Goal: Task Accomplishment & Management: Manage account settings

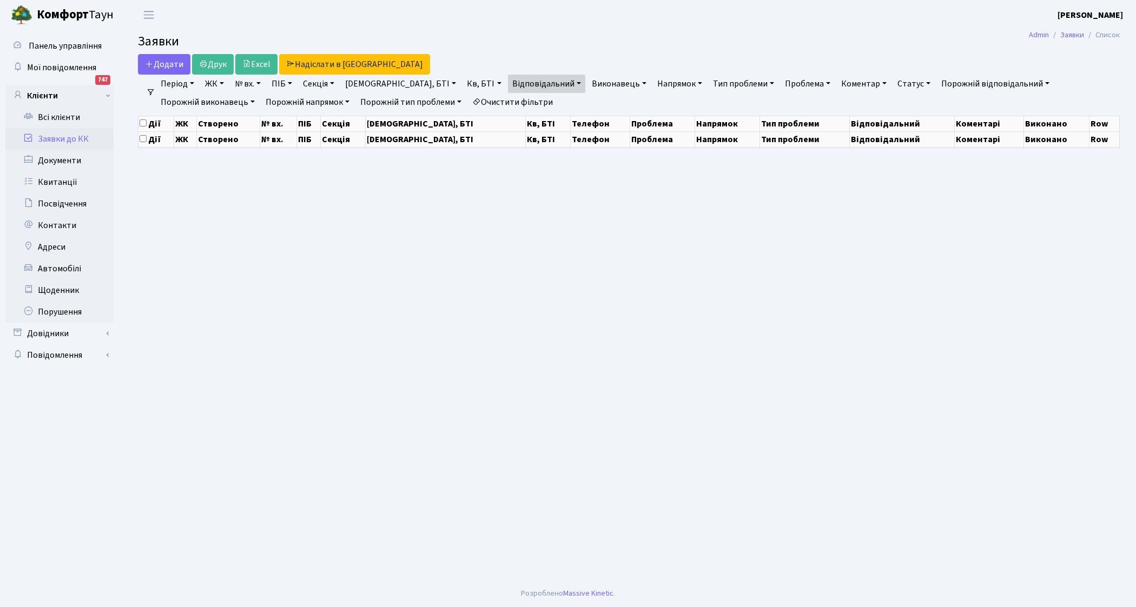
select select "25"
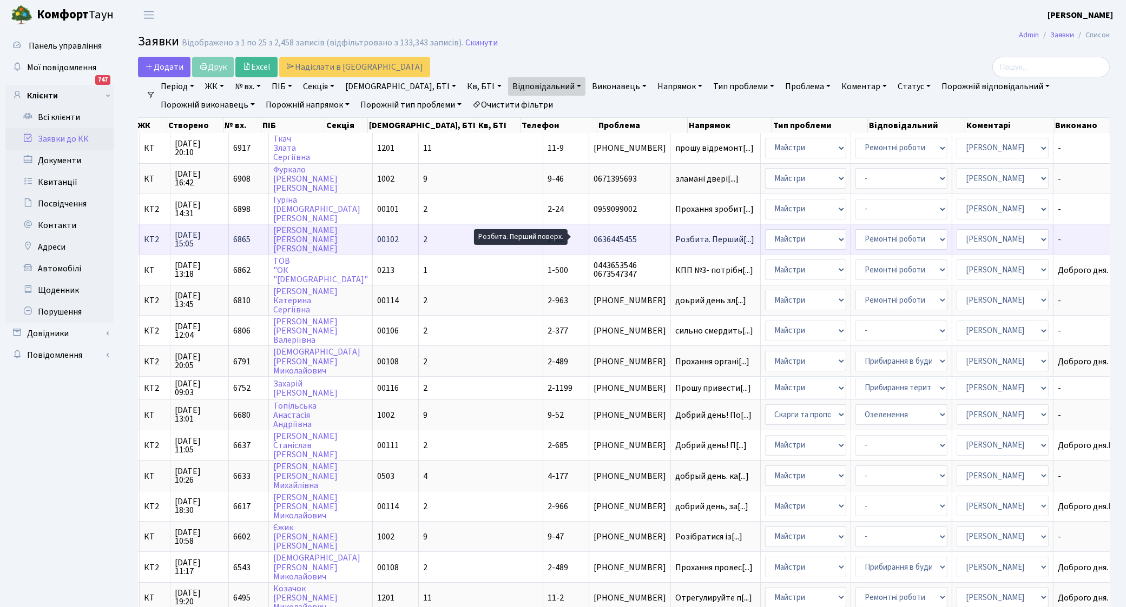
click at [675, 240] on span "Розбита. Перший[...]" at bounding box center [714, 240] width 79 height 12
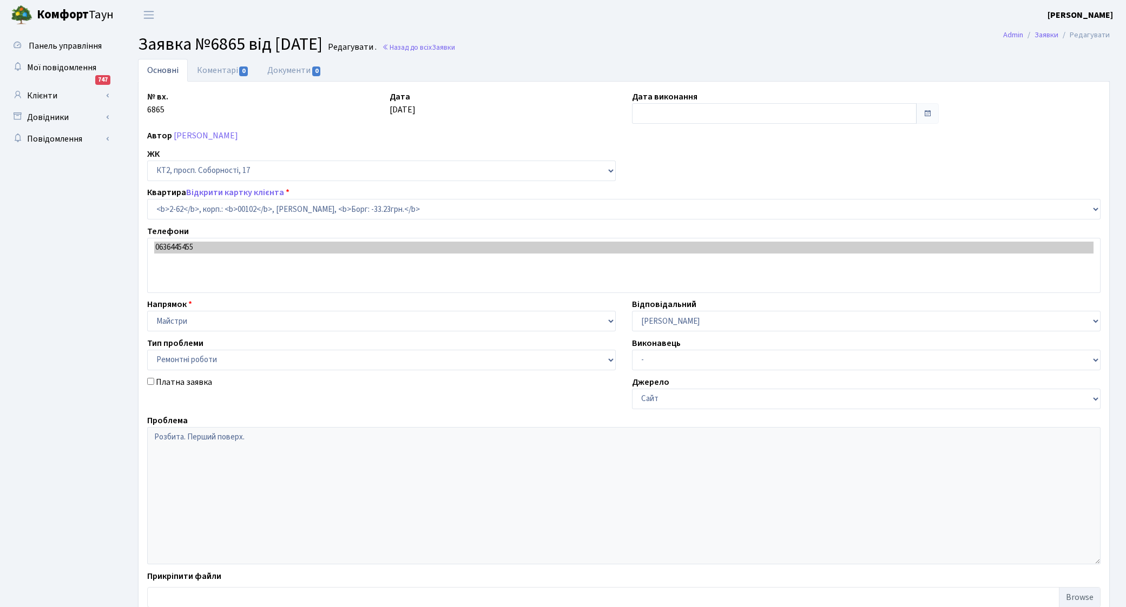
select select "15117"
select select "62"
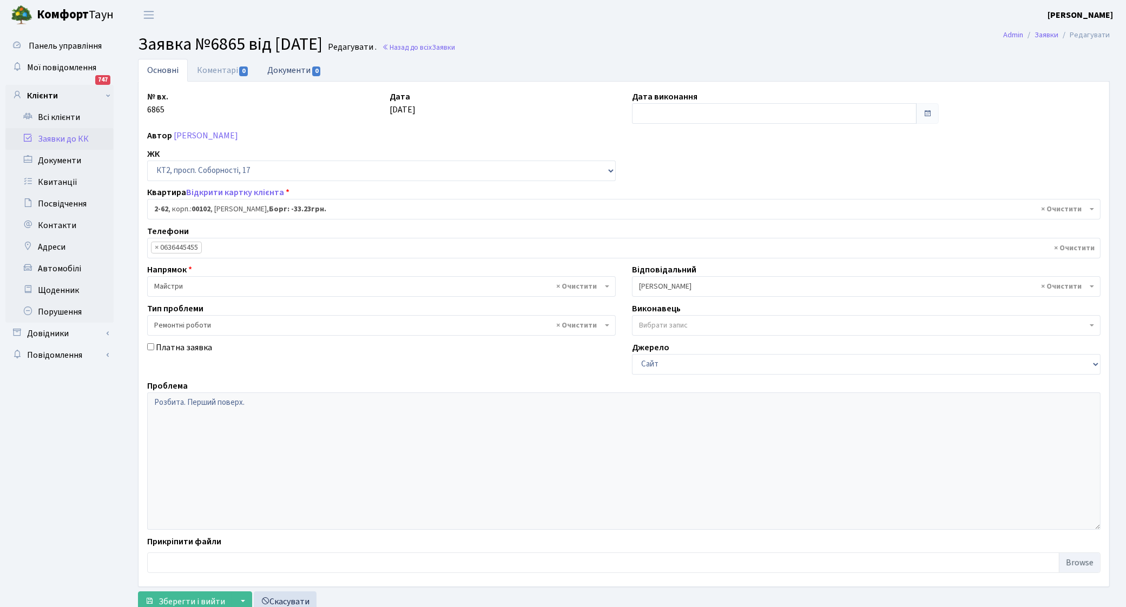
click at [293, 70] on link "Документи 0" at bounding box center [294, 70] width 72 height 22
select select "25"
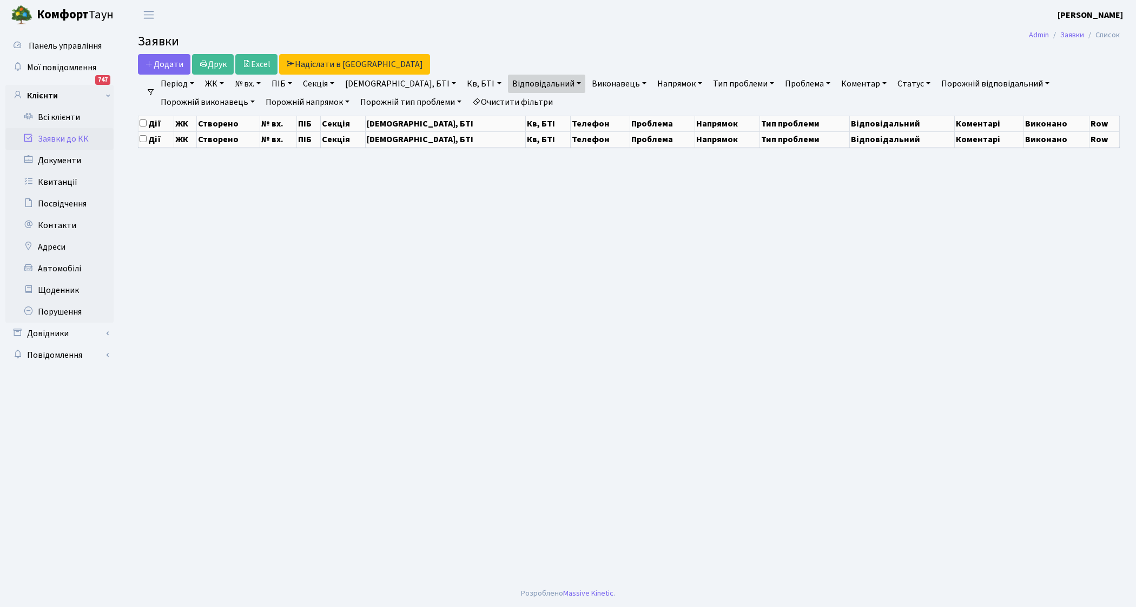
select select "25"
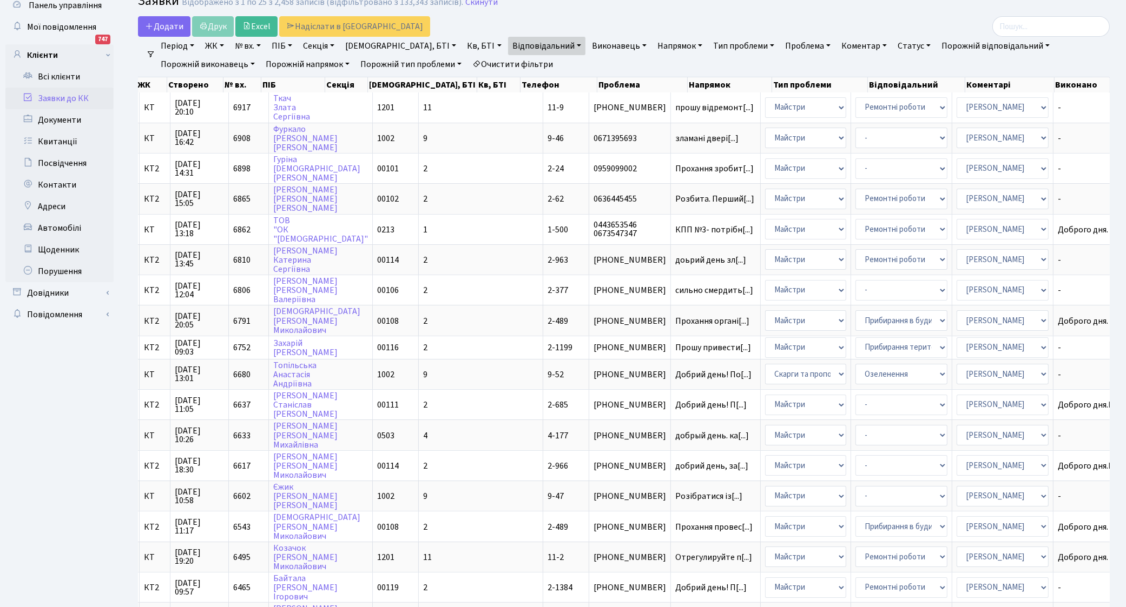
scroll to position [9, 0]
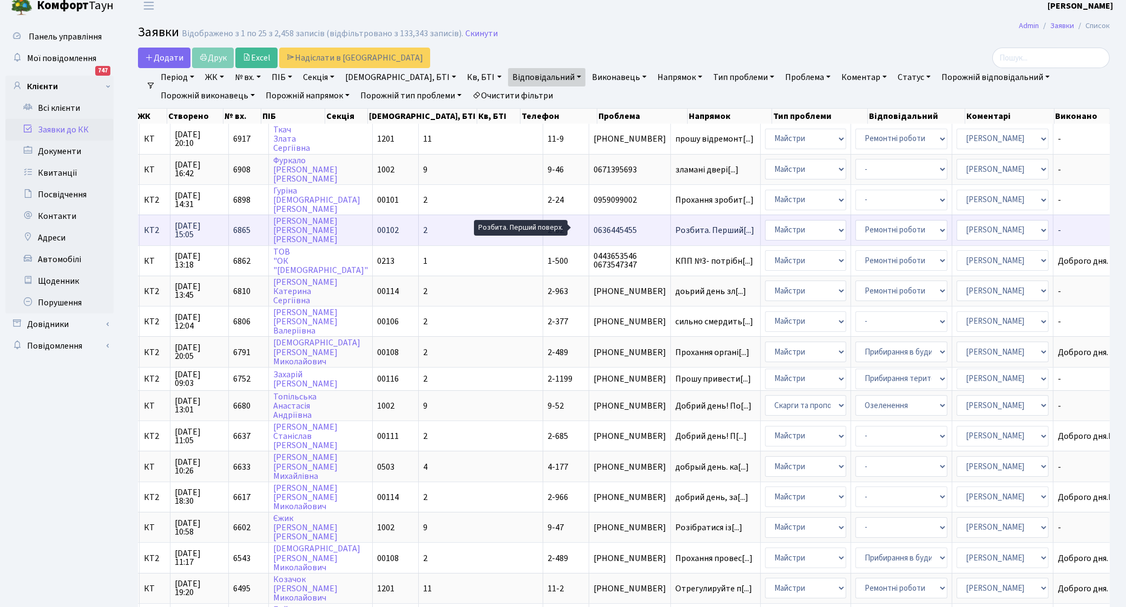
click at [675, 229] on span "Розбита. Перший[...]" at bounding box center [714, 230] width 79 height 12
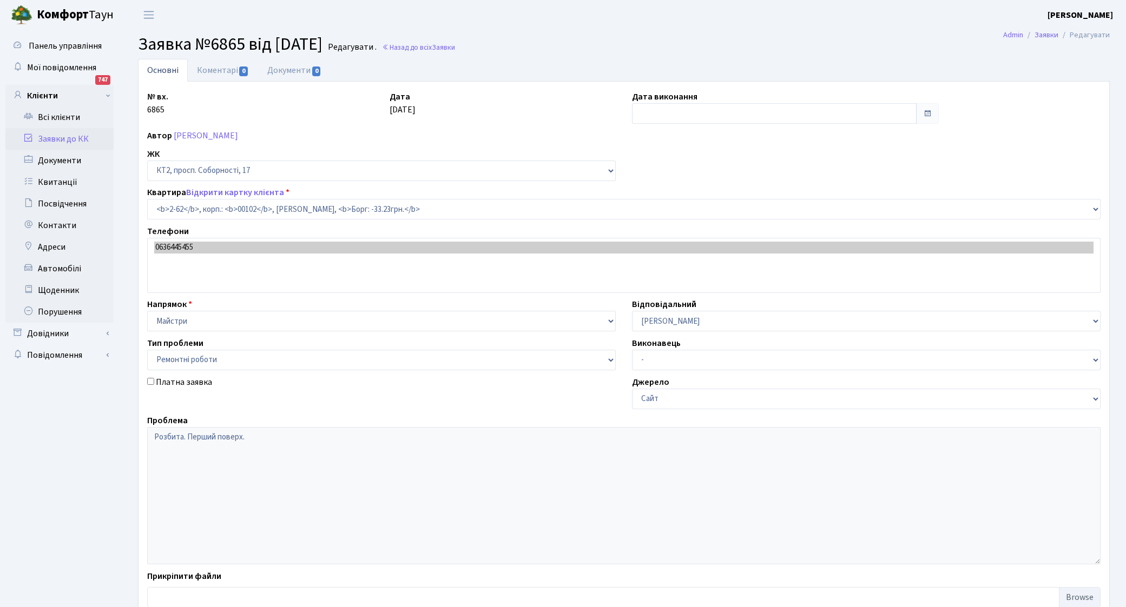
select select "15117"
select select "62"
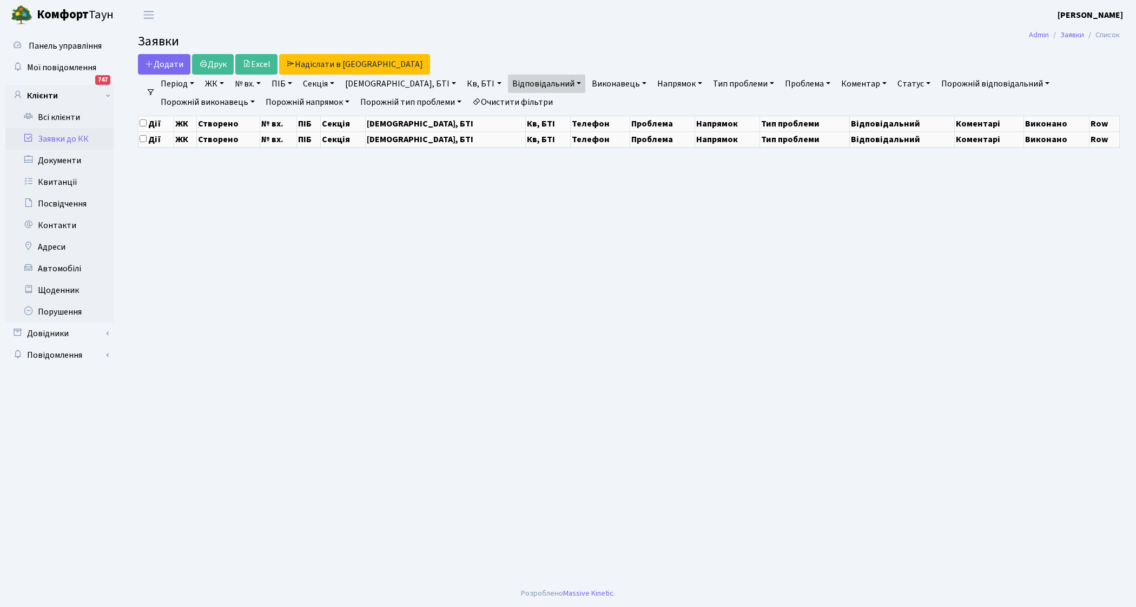
select select "25"
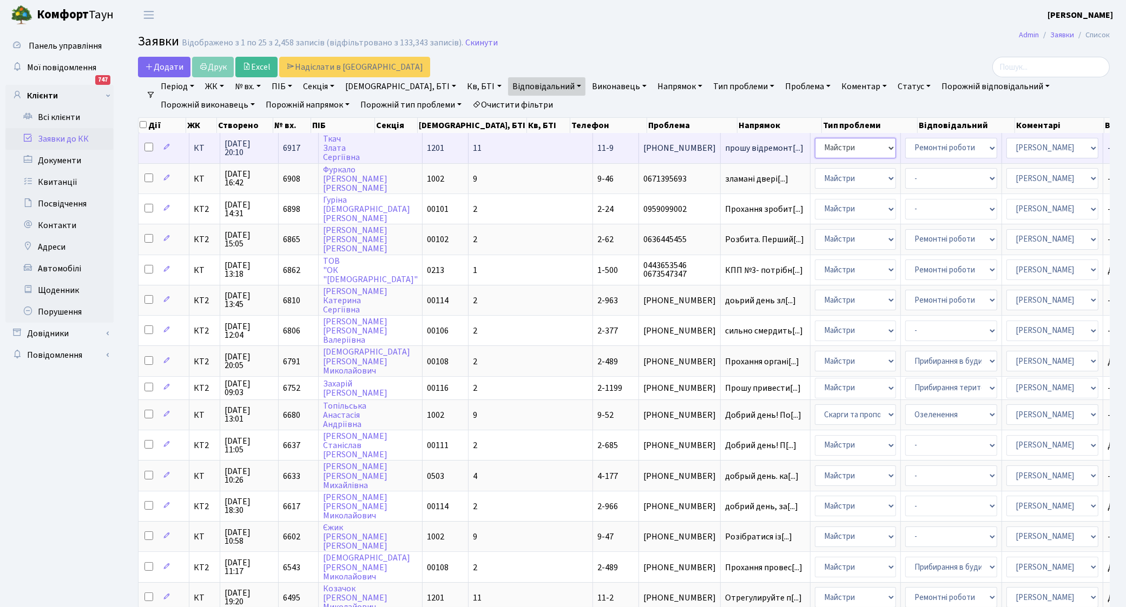
click at [815, 149] on select "- Адміністрація Домофон, СКД Ліфт Майстри Сантехніка Економічний відділ Електри…" at bounding box center [855, 148] width 81 height 21
select select "5"
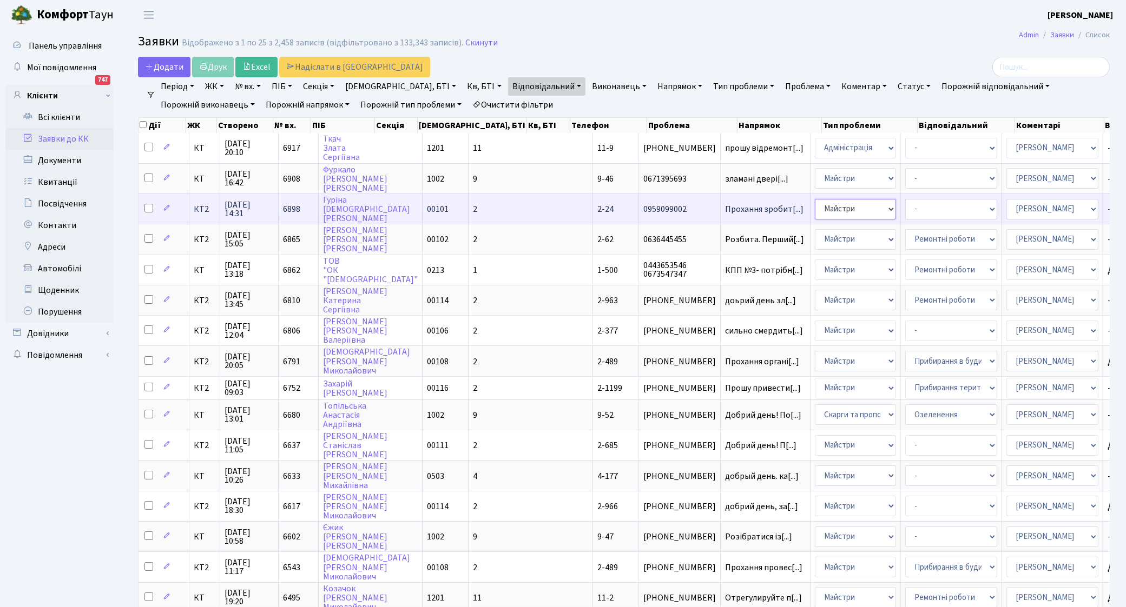
click at [815, 206] on select "- Адміністрація Домофон, СКД Ліфт Майстри Сантехніка Економічний відділ Електри…" at bounding box center [855, 209] width 81 height 21
select select "5"
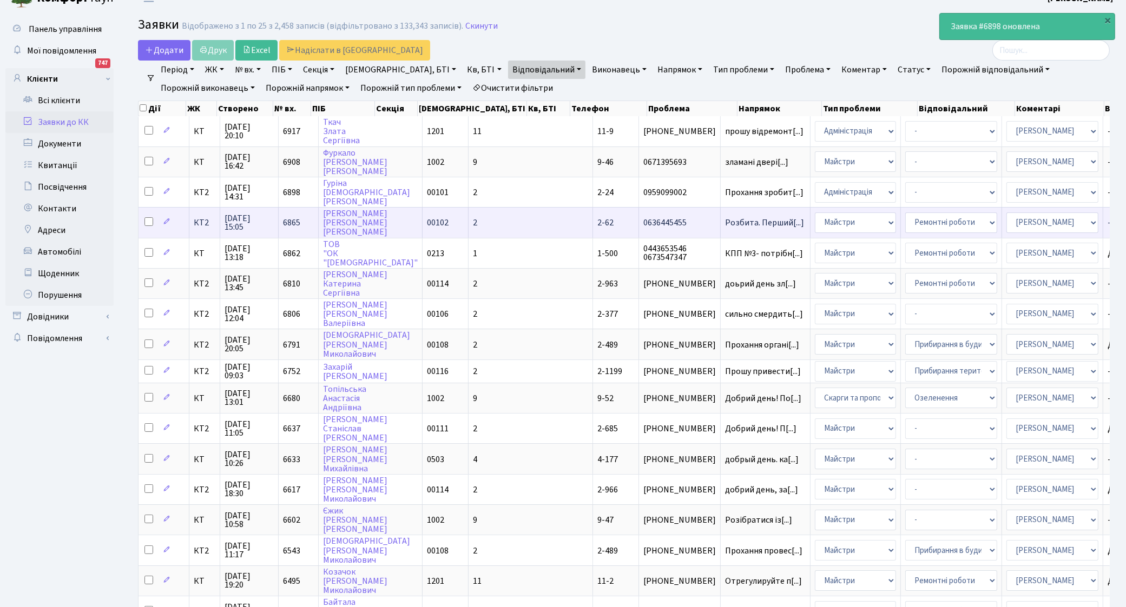
scroll to position [68, 0]
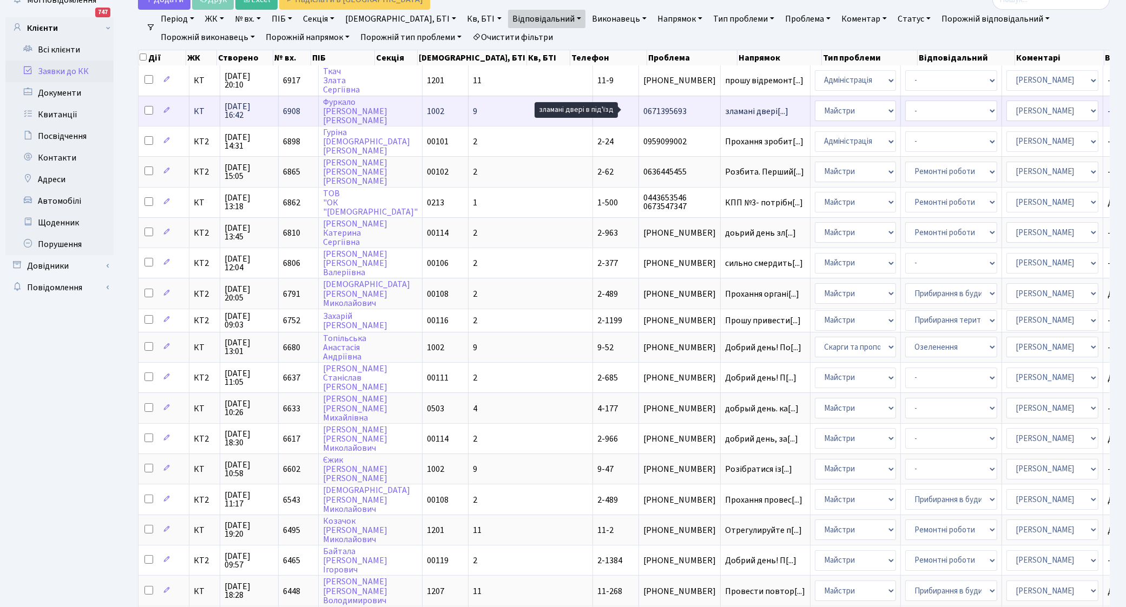
click at [725, 114] on span "зламані двері[...]" at bounding box center [756, 111] width 63 height 12
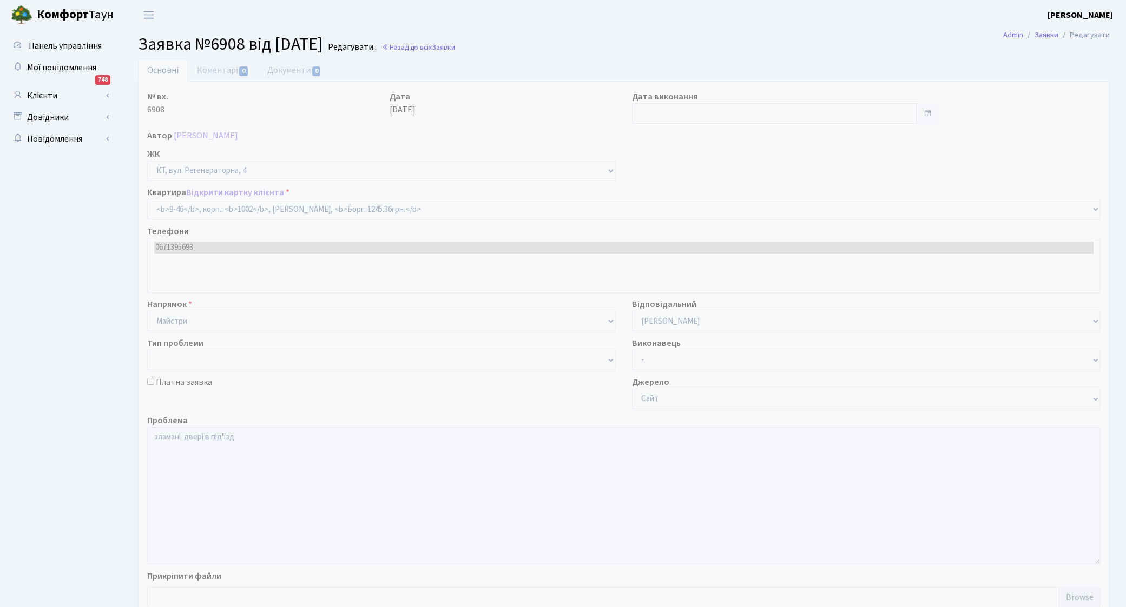
select select "6500"
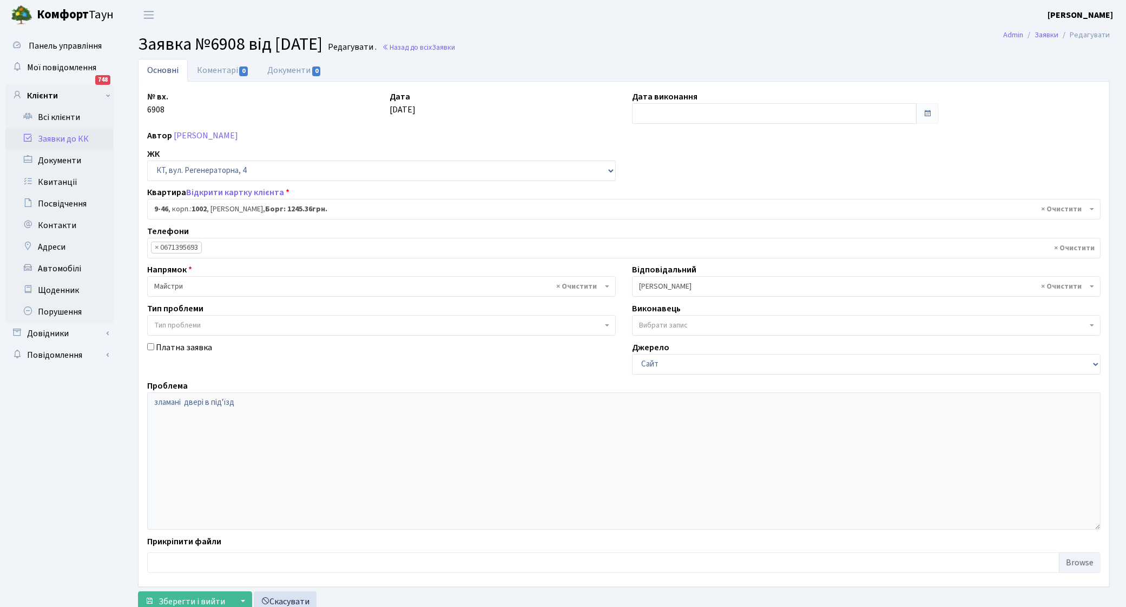
scroll to position [38, 0]
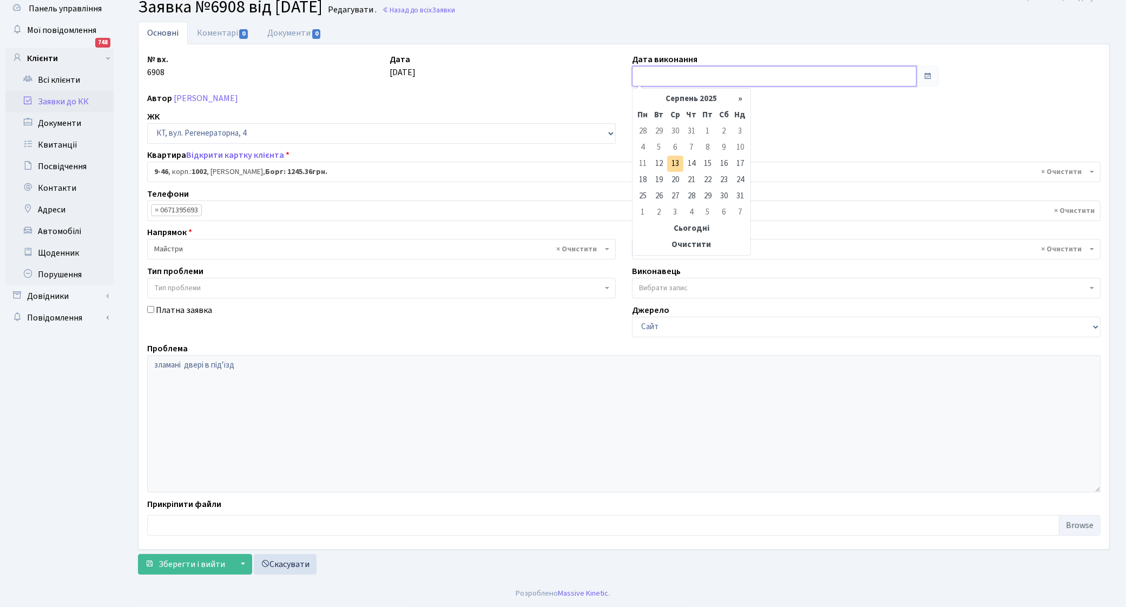
click at [678, 76] on input "text" at bounding box center [774, 76] width 285 height 21
click at [674, 167] on td "13" at bounding box center [675, 164] width 16 height 16
type input "[DATE]"
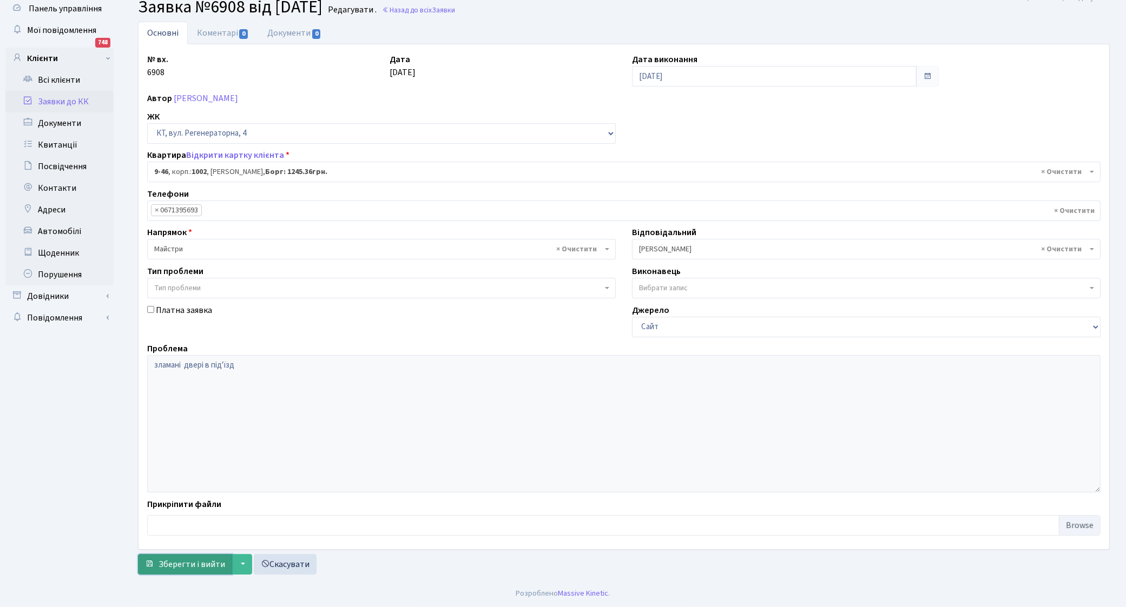
click at [161, 564] on span "Зберегти і вийти" at bounding box center [191, 565] width 67 height 12
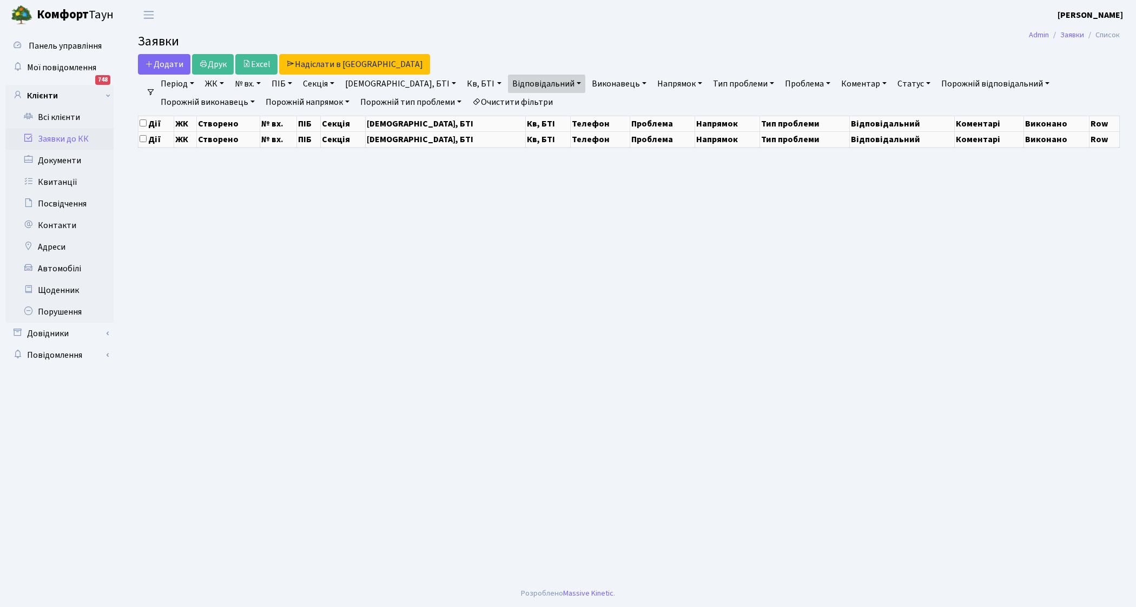
select select "25"
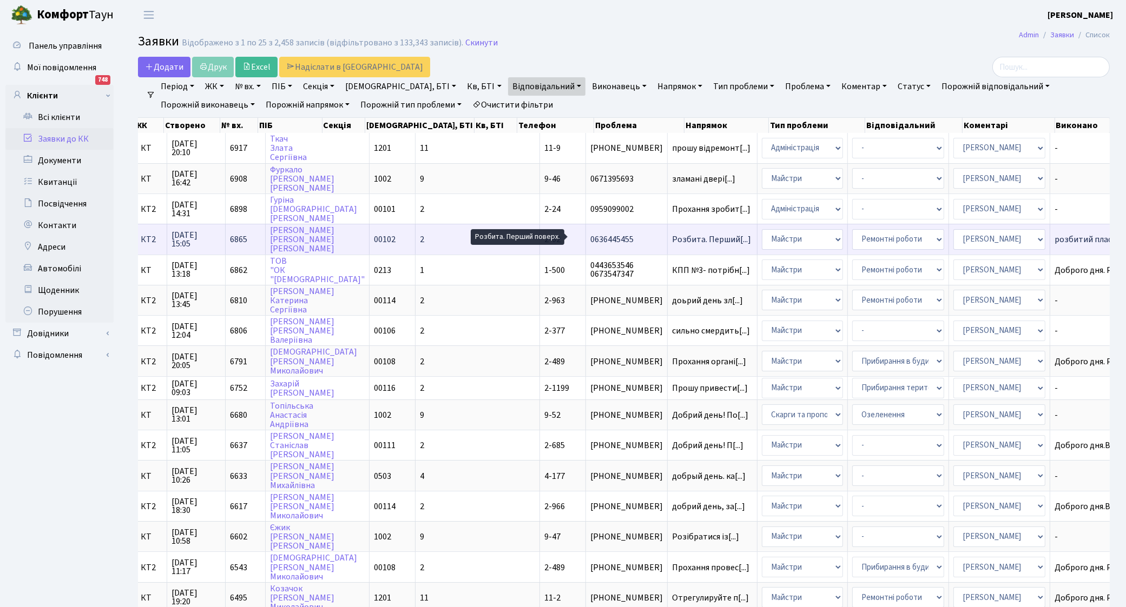
click at [672, 239] on span "Розбита. Перший[...]" at bounding box center [711, 240] width 79 height 12
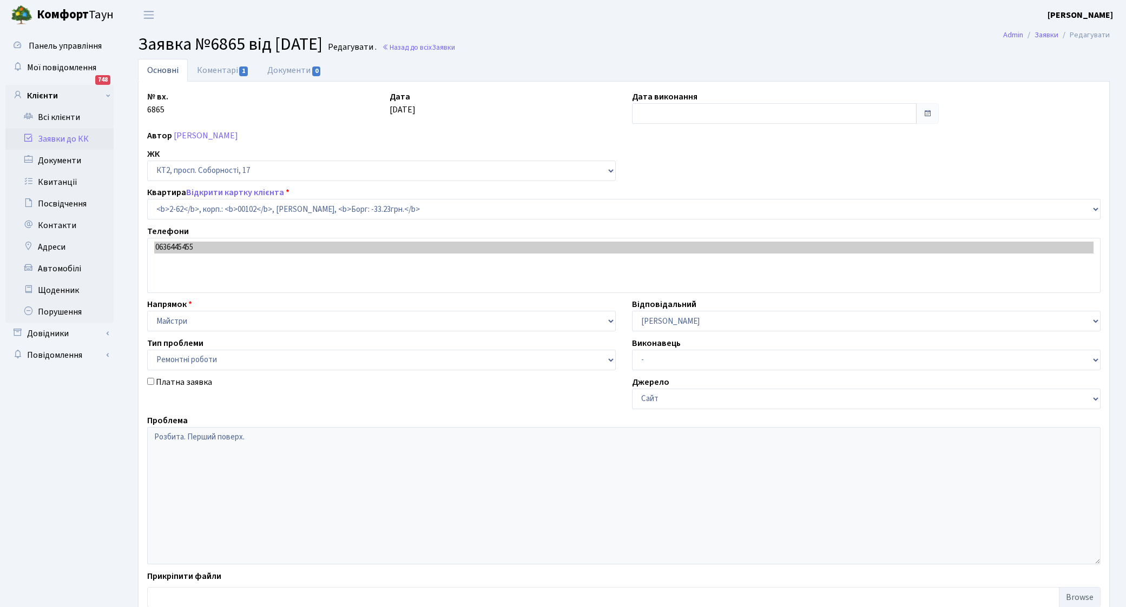
select select "15117"
select select "62"
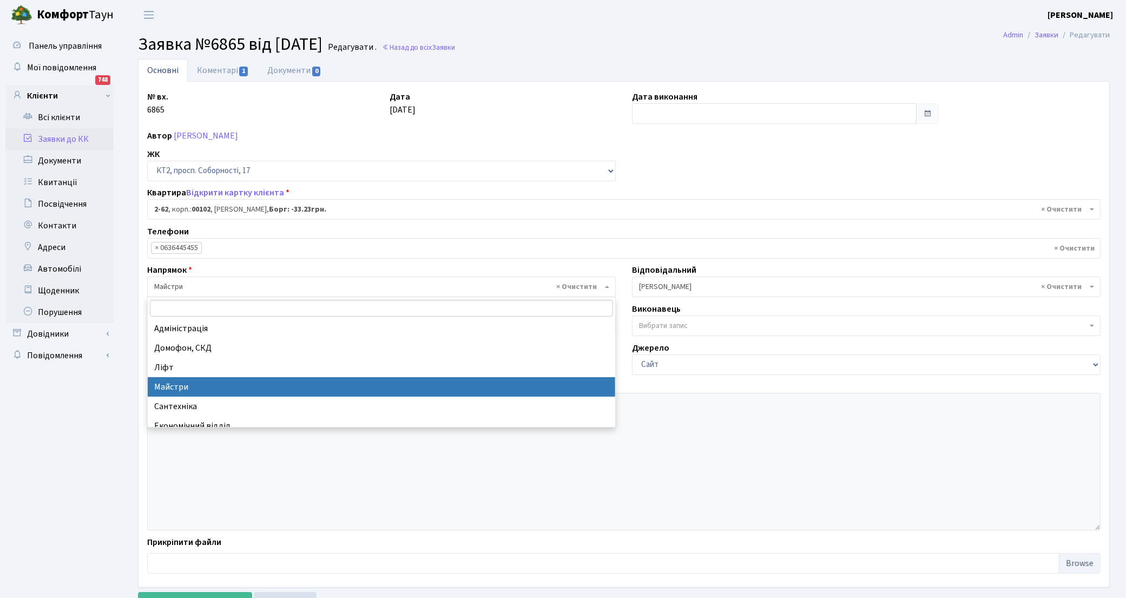
click at [606, 286] on b at bounding box center [607, 287] width 4 height 2
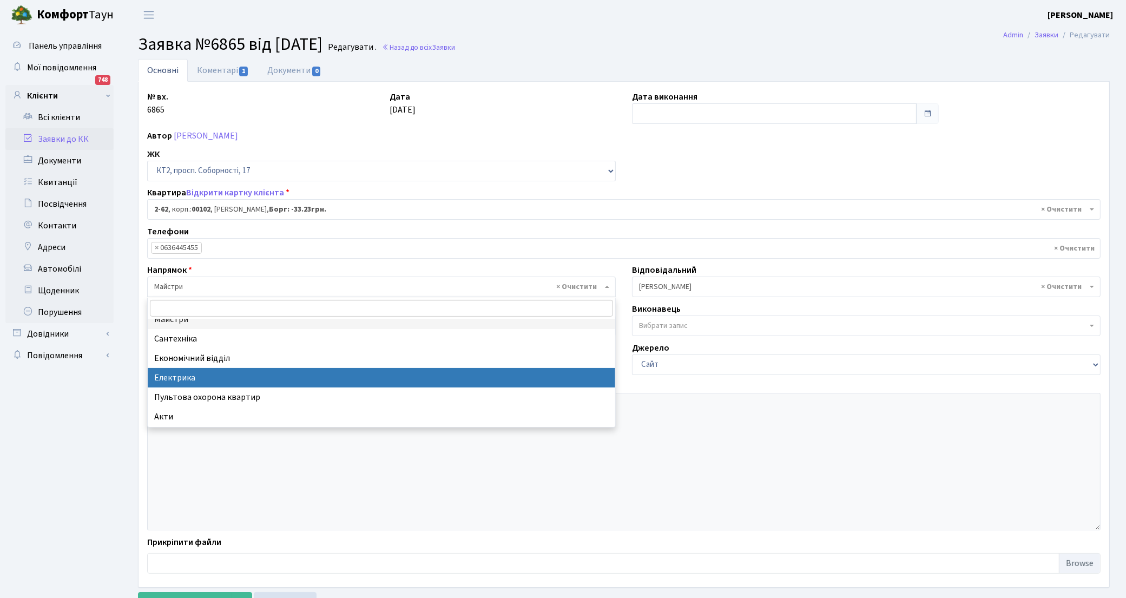
select select "3"
select select
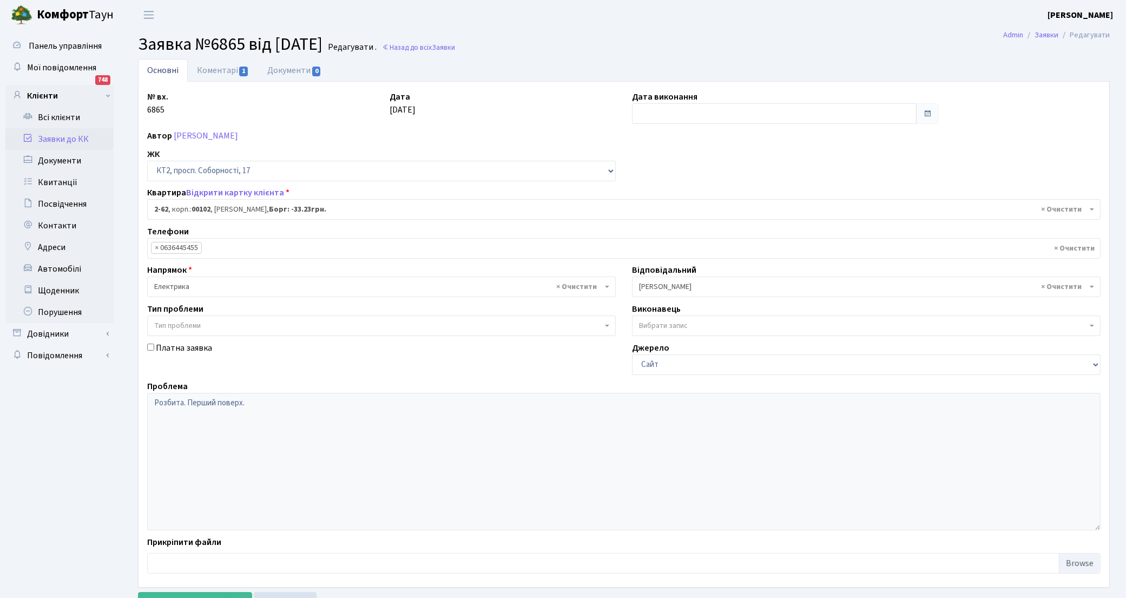
click at [1092, 287] on b at bounding box center [1091, 287] width 4 height 2
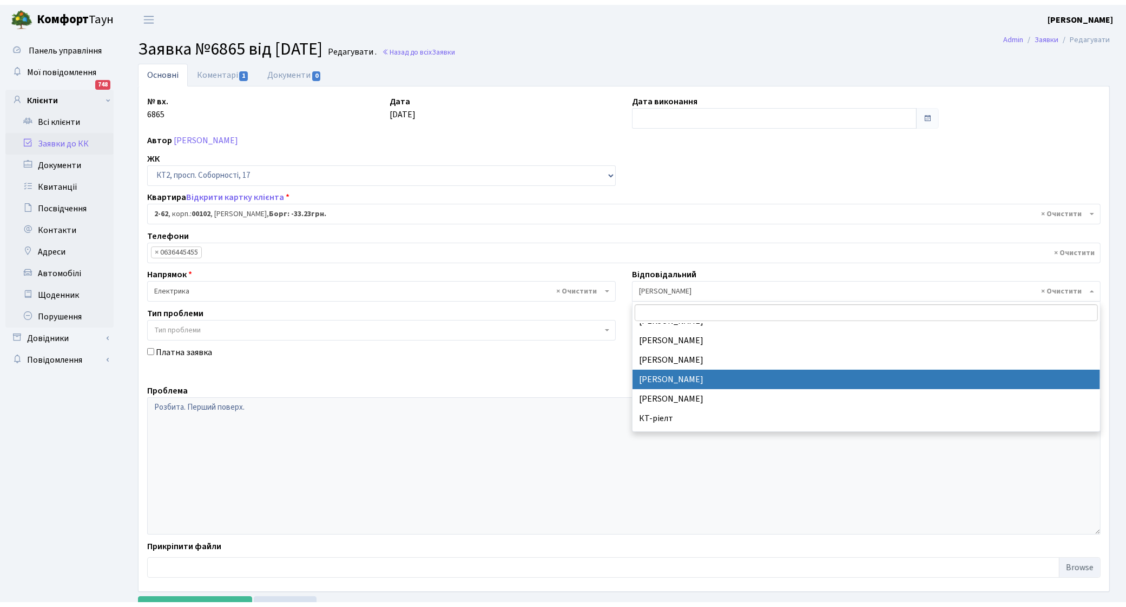
scroll to position [168, 0]
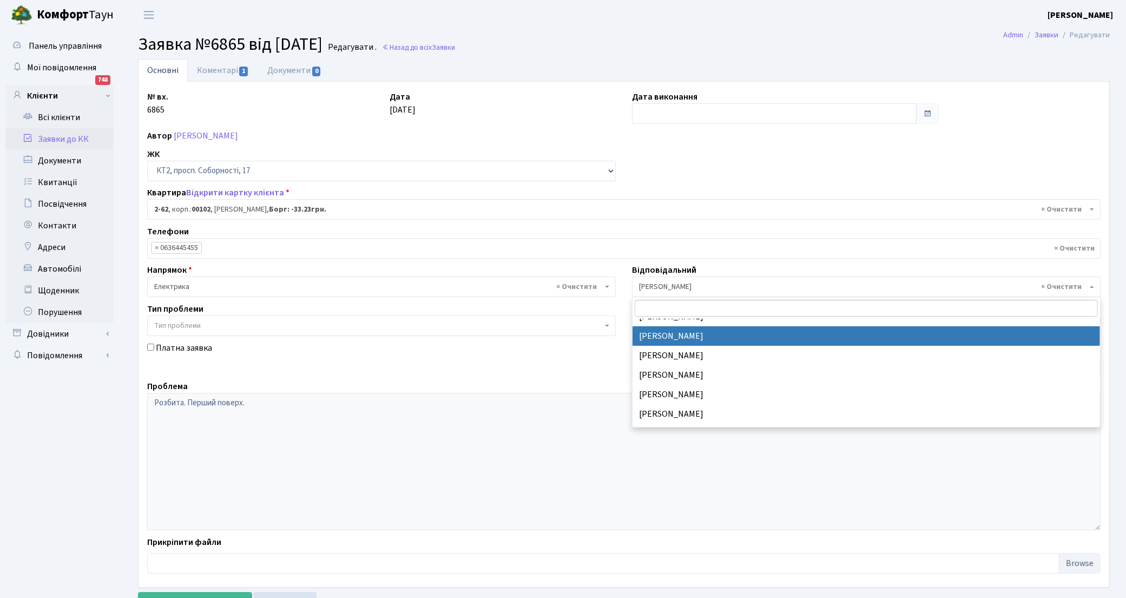
select select "22"
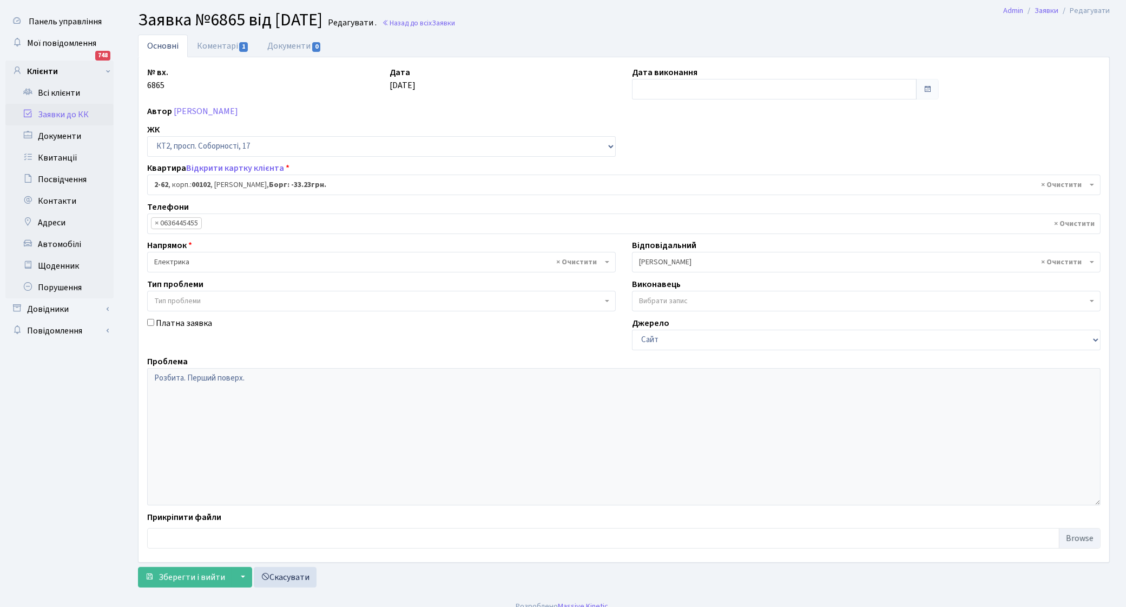
scroll to position [38, 0]
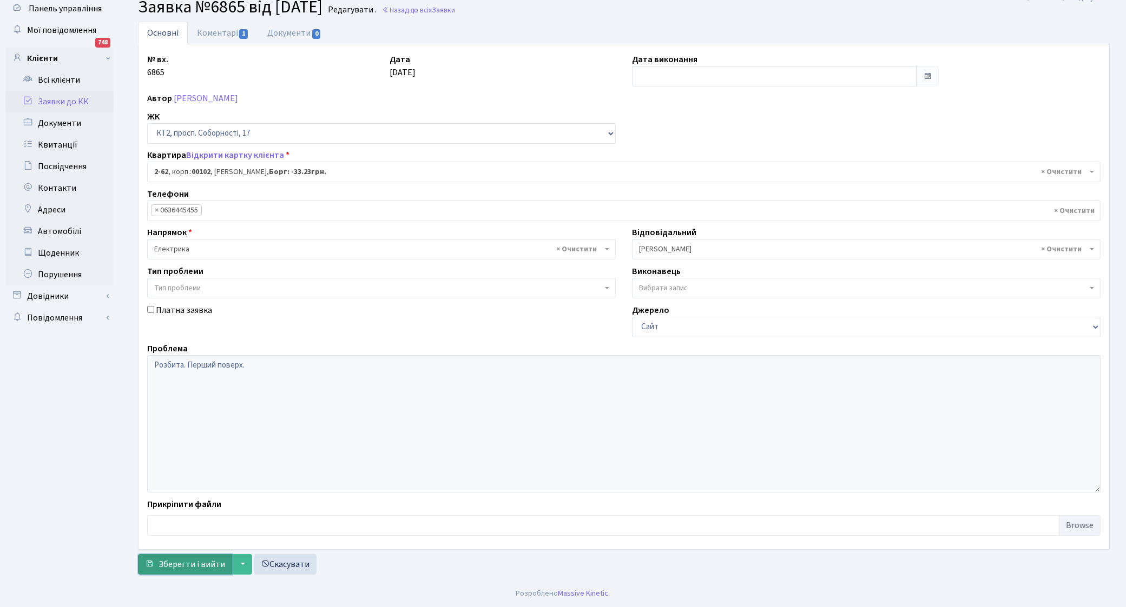
click at [179, 570] on span "Зберегти і вийти" at bounding box center [191, 565] width 67 height 12
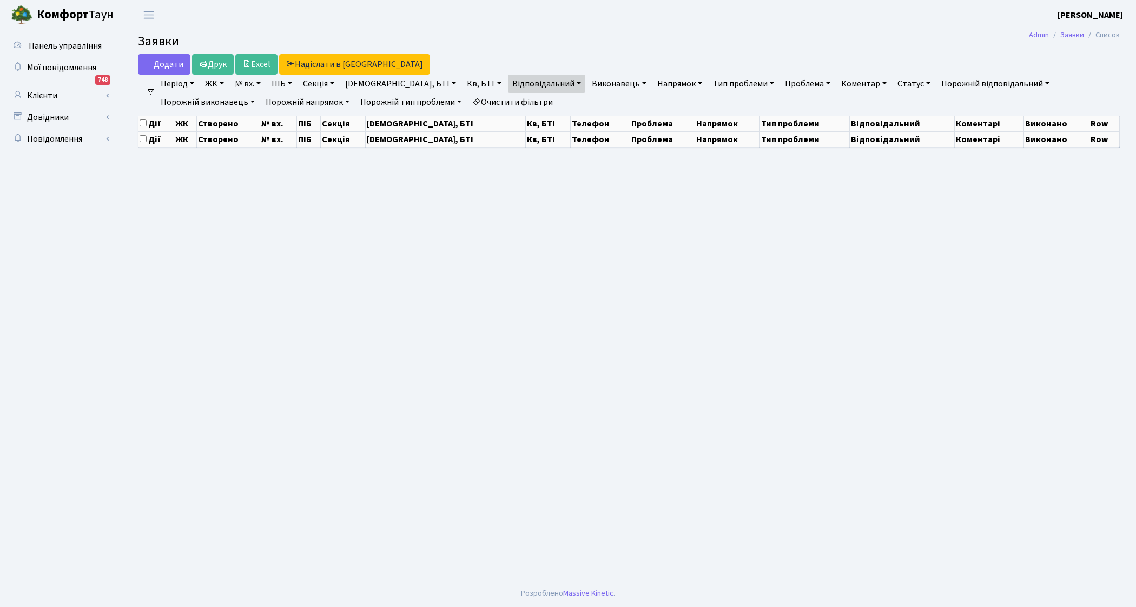
select select "25"
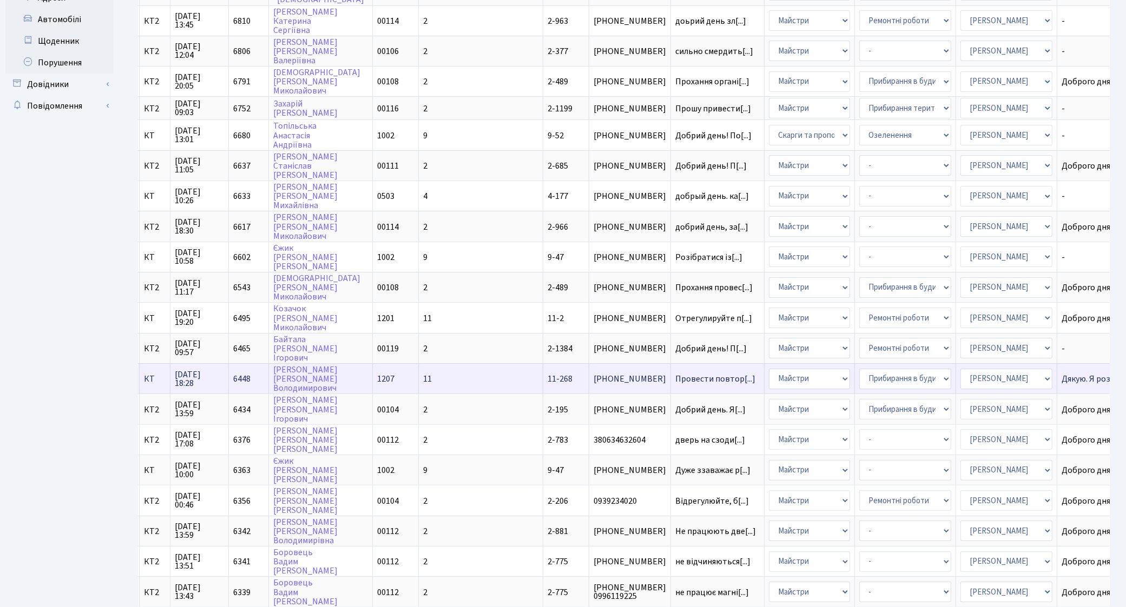
scroll to position [77, 0]
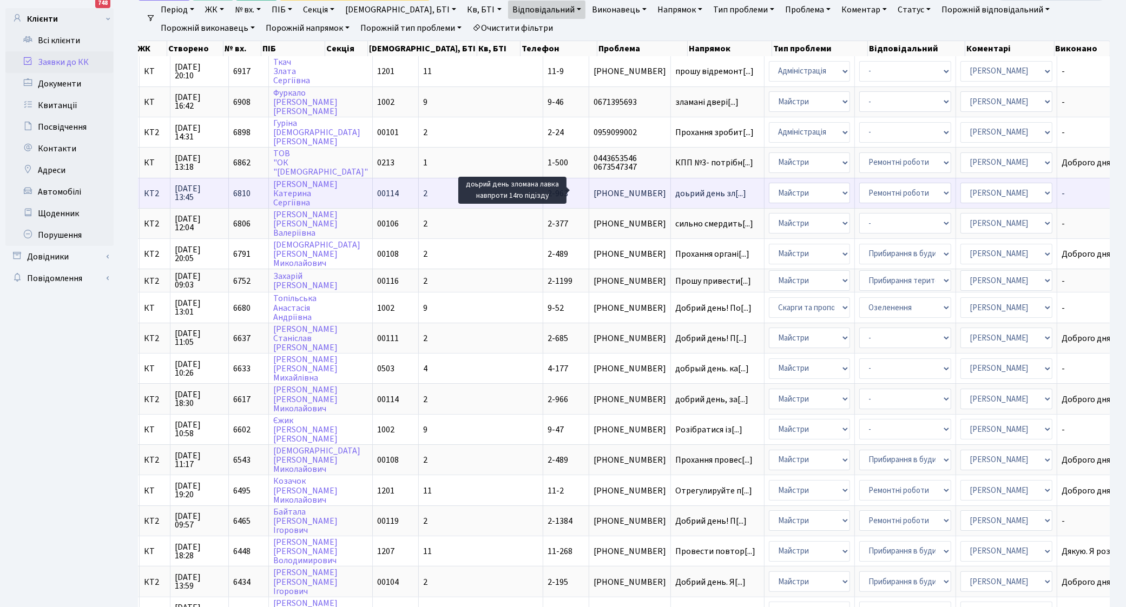
click at [675, 193] on span "доьрий день зл[...]" at bounding box center [710, 194] width 71 height 12
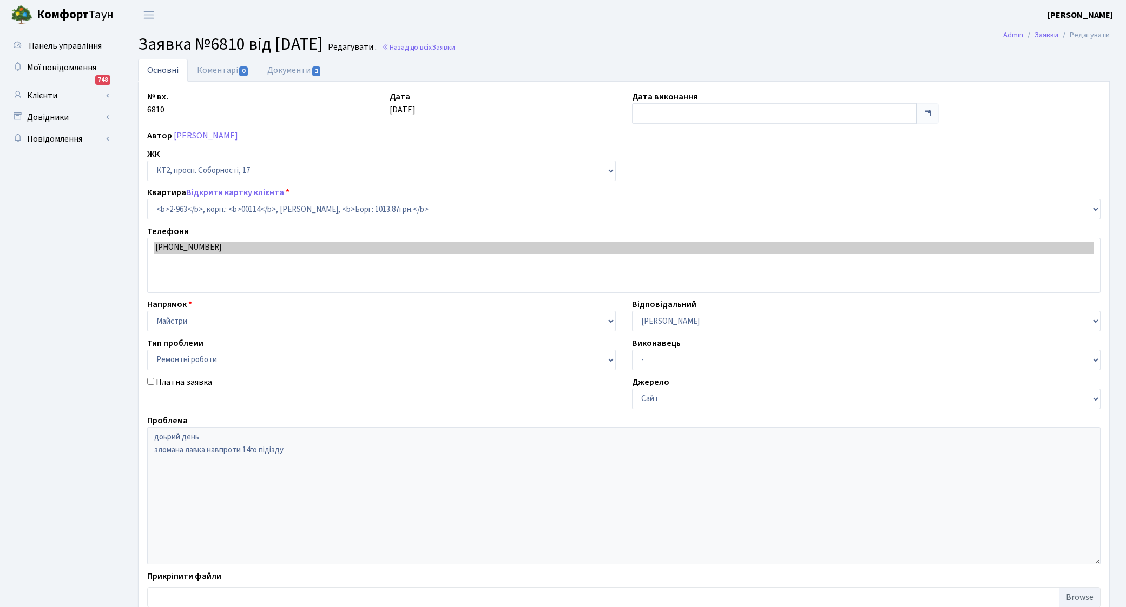
select select "16013"
select select "62"
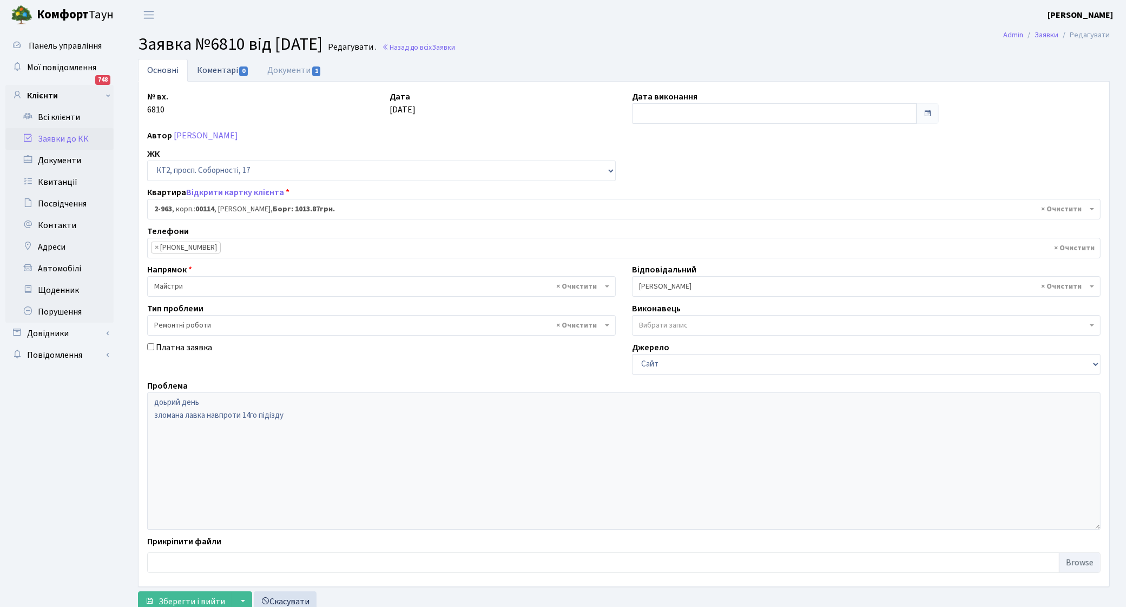
click at [220, 71] on link "Коментарі 0" at bounding box center [223, 70] width 70 height 22
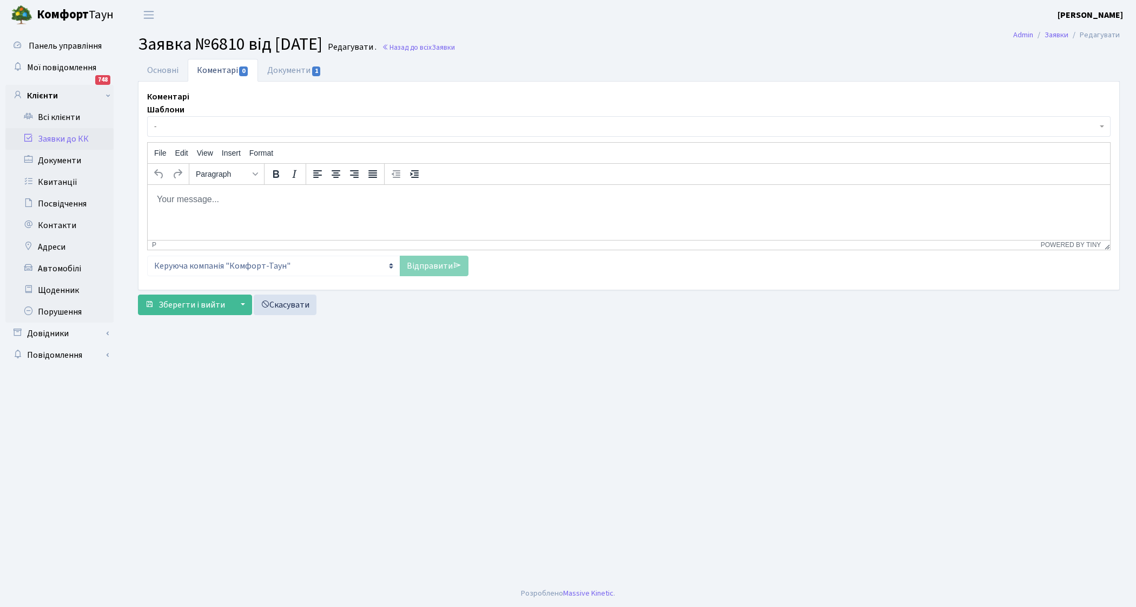
click at [169, 203] on body "Rich Text Area. Press ALT-0 for help." at bounding box center [628, 199] width 945 height 12
click at [283, 73] on link "Документи 1" at bounding box center [294, 70] width 72 height 22
select select "25"
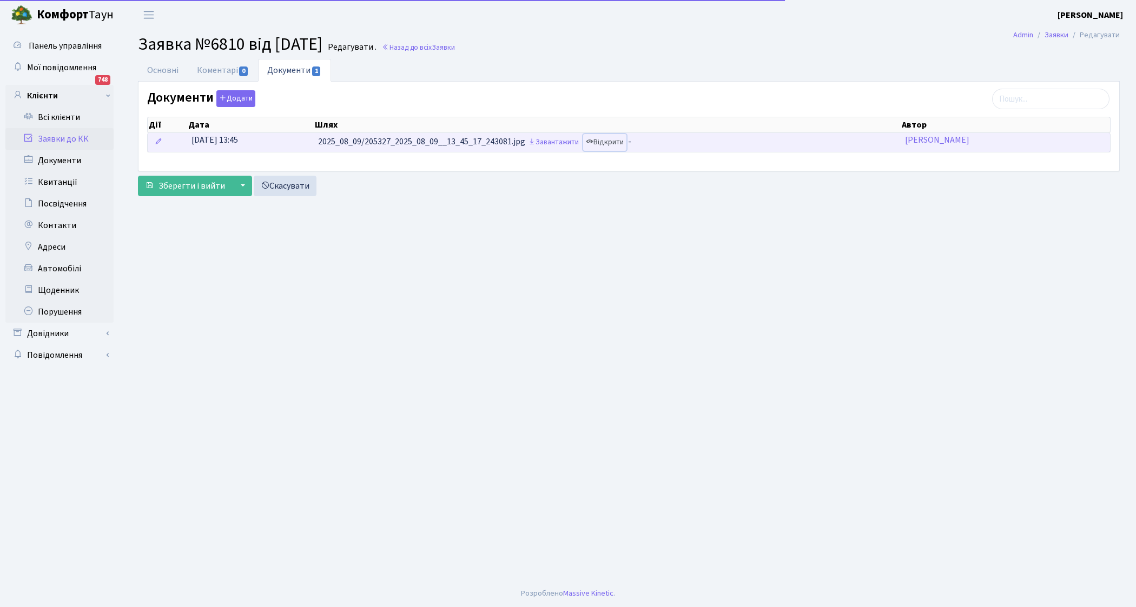
click at [607, 143] on link "Відкрити" at bounding box center [604, 142] width 43 height 17
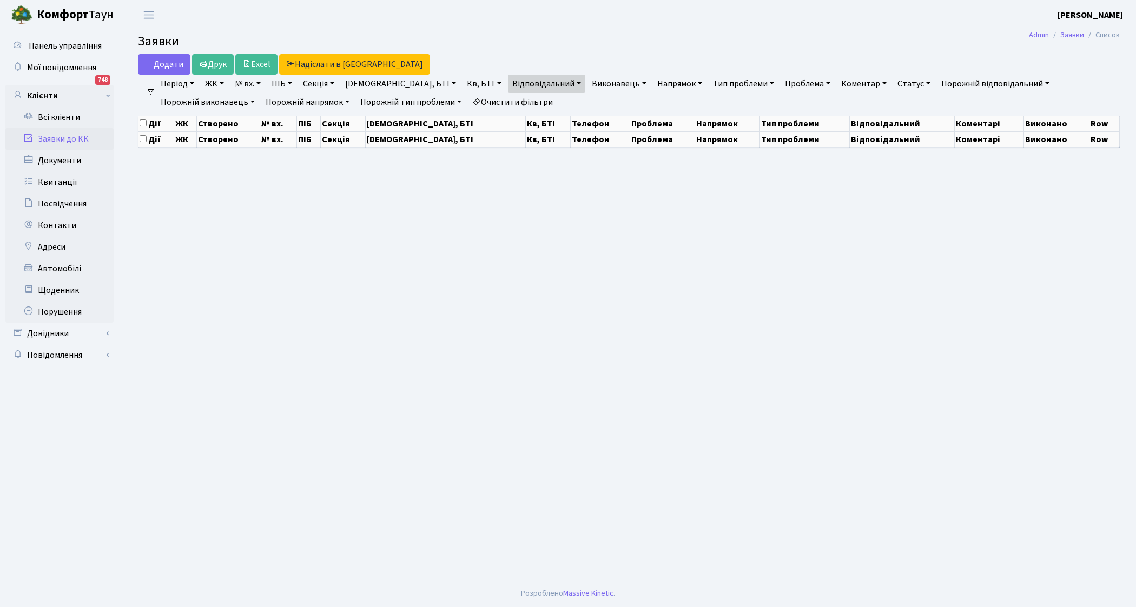
select select "25"
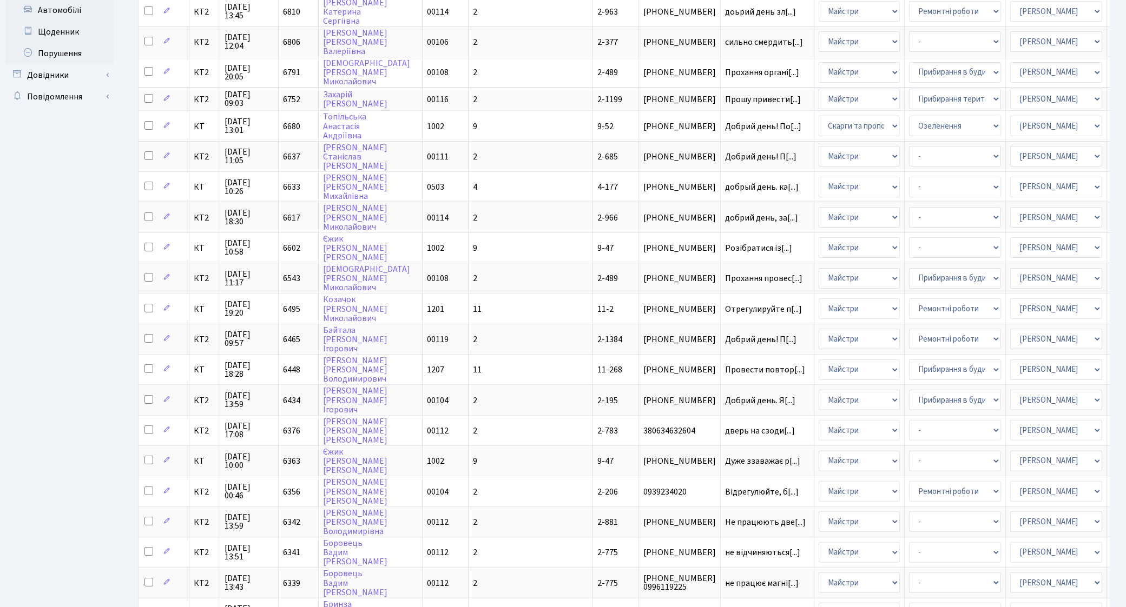
scroll to position [347, 0]
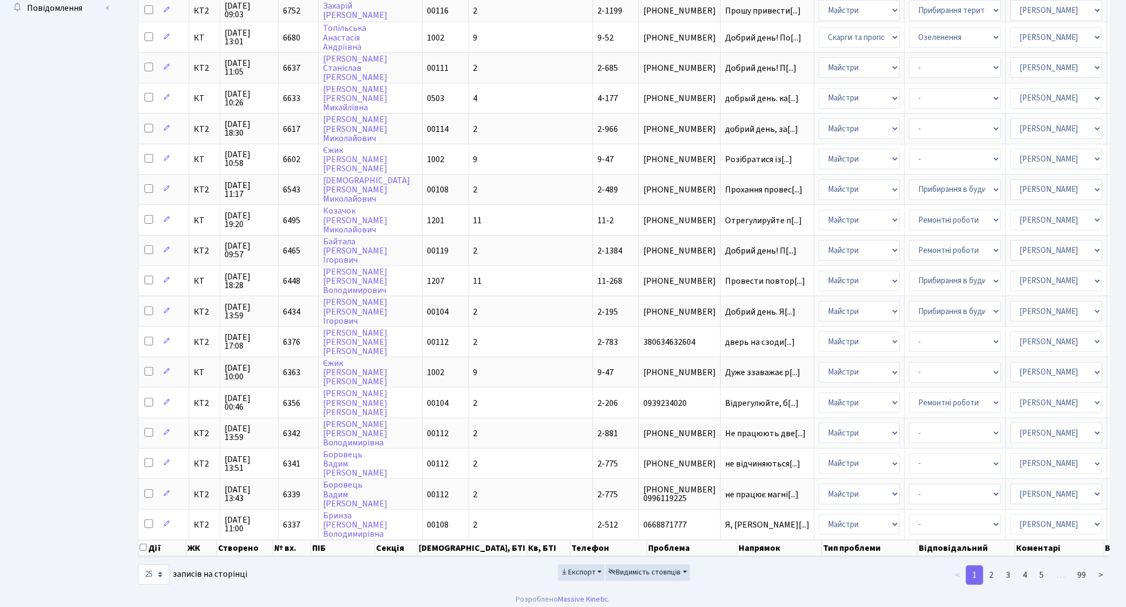
drag, startPoint x: 1129, startPoint y: 164, endPoint x: 1129, endPoint y: 469, distance: 305.1
click at [1126, 466] on html "[PERSON_NAME] [PERSON_NAME] Мій обліковий запис Вийти Панель управління Мої пов…" at bounding box center [563, 133] width 1126 height 961
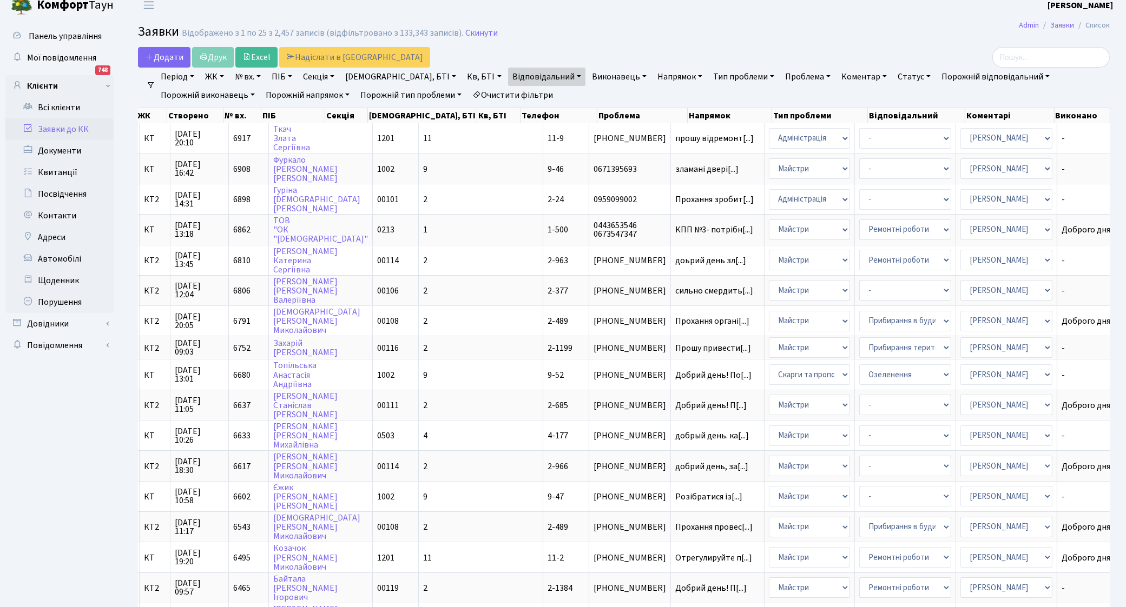
scroll to position [9, 0]
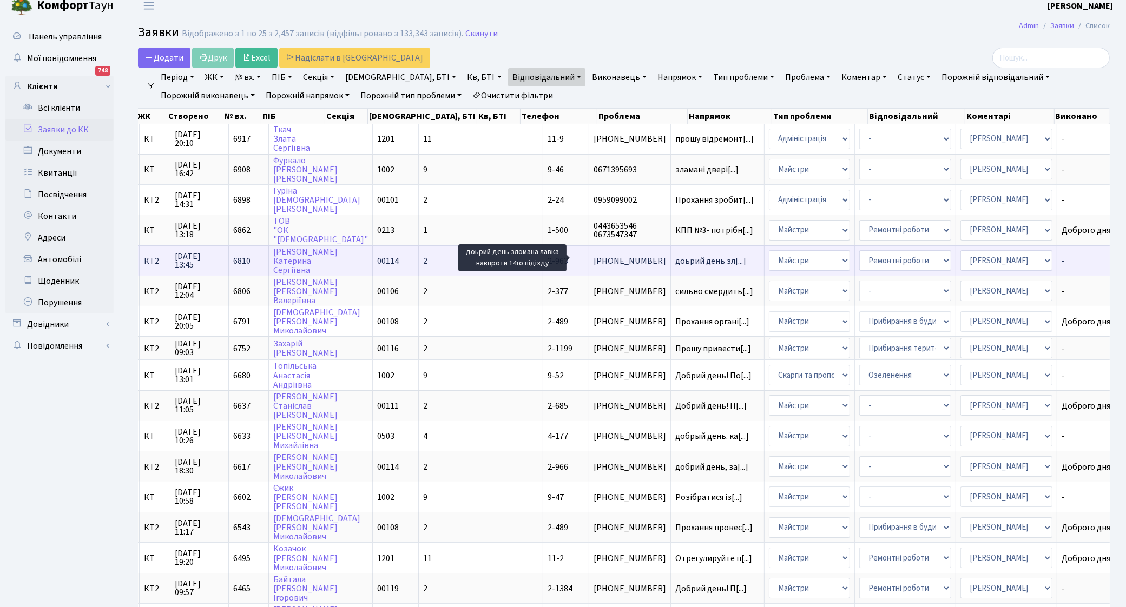
click at [675, 257] on span "доьрий день зл[...]" at bounding box center [710, 261] width 71 height 12
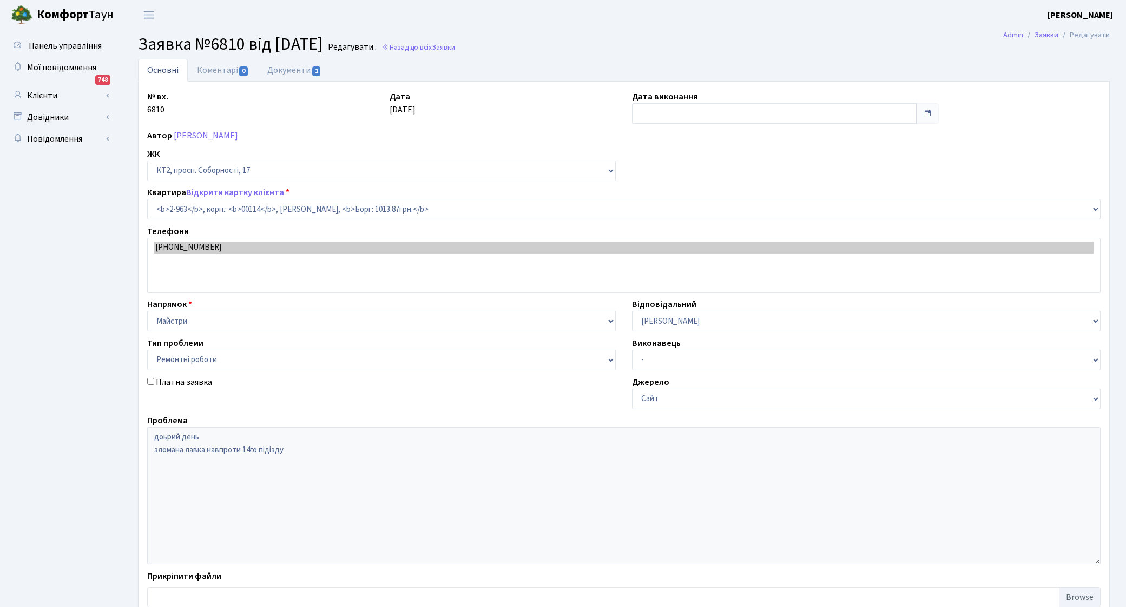
select select "16013"
select select "62"
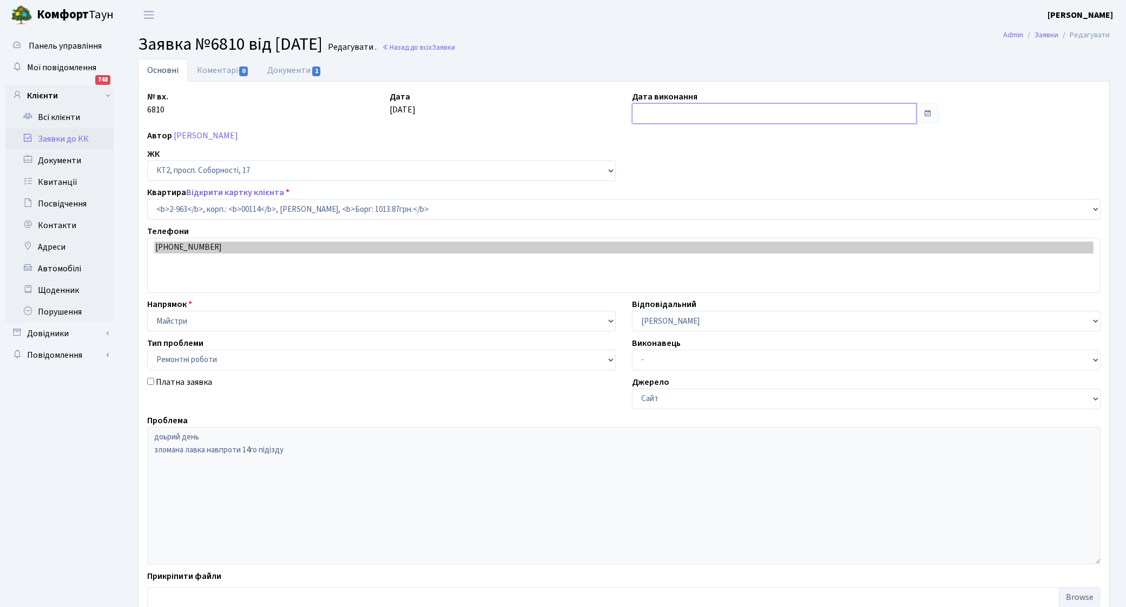
click at [683, 110] on input "text" at bounding box center [774, 113] width 285 height 21
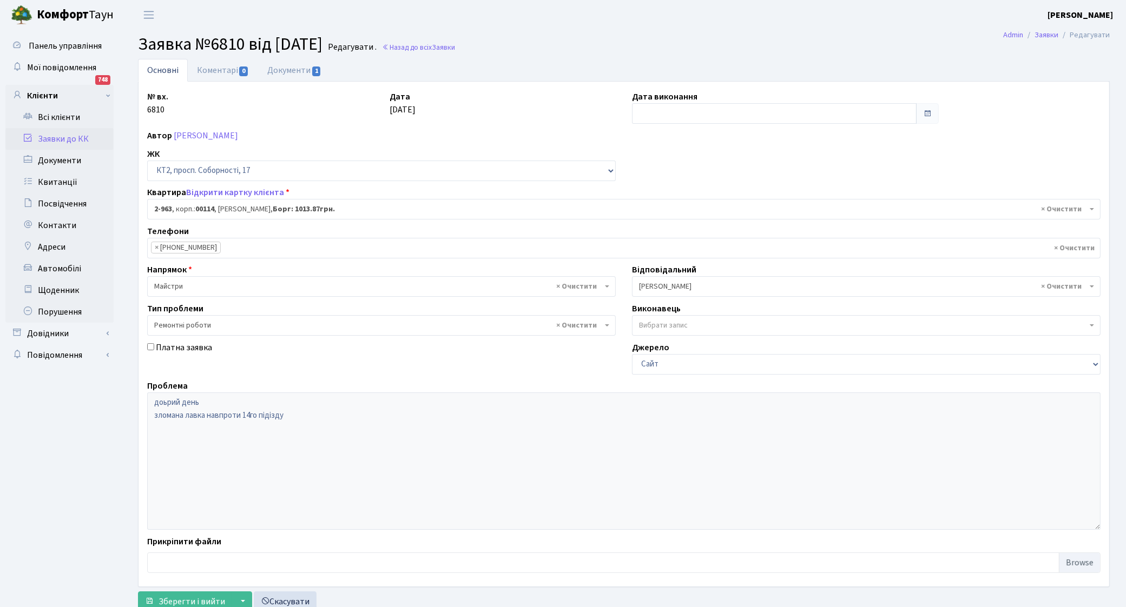
click at [168, 69] on link "Основні" at bounding box center [163, 70] width 50 height 23
click at [688, 111] on input "text" at bounding box center [774, 113] width 285 height 21
click at [673, 199] on td "13" at bounding box center [675, 201] width 16 height 16
type input "[DATE]"
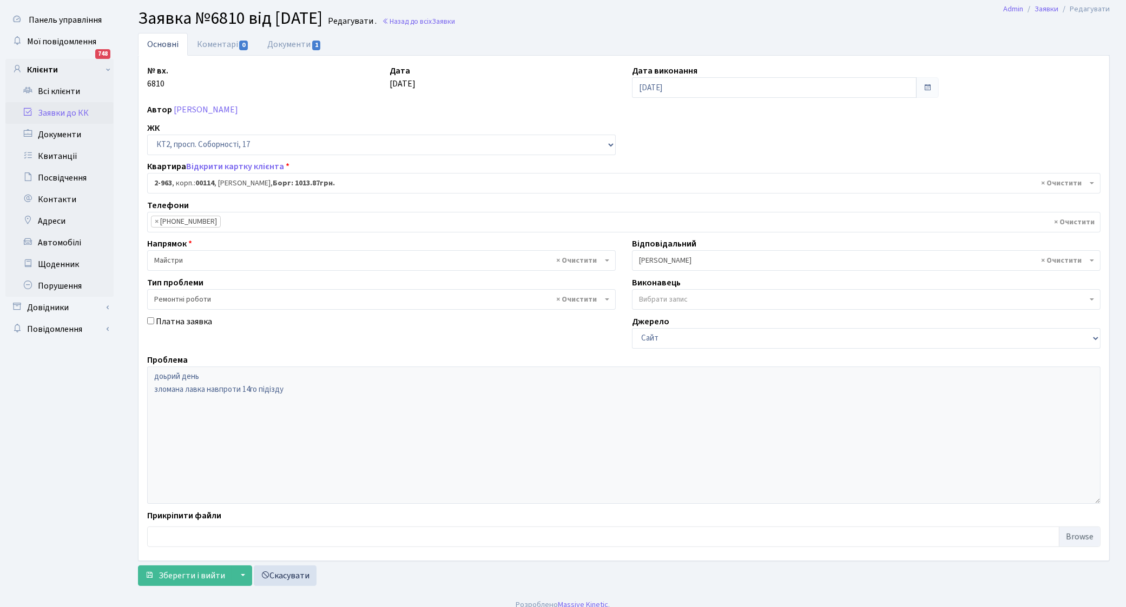
scroll to position [38, 0]
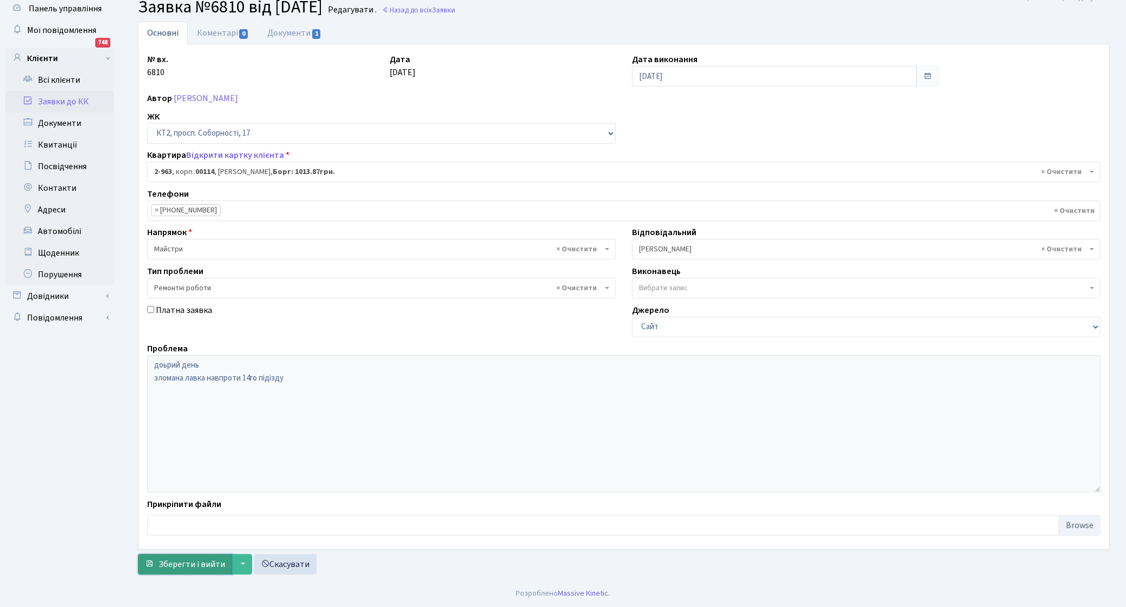
click at [167, 564] on span "Зберегти і вийти" at bounding box center [191, 565] width 67 height 12
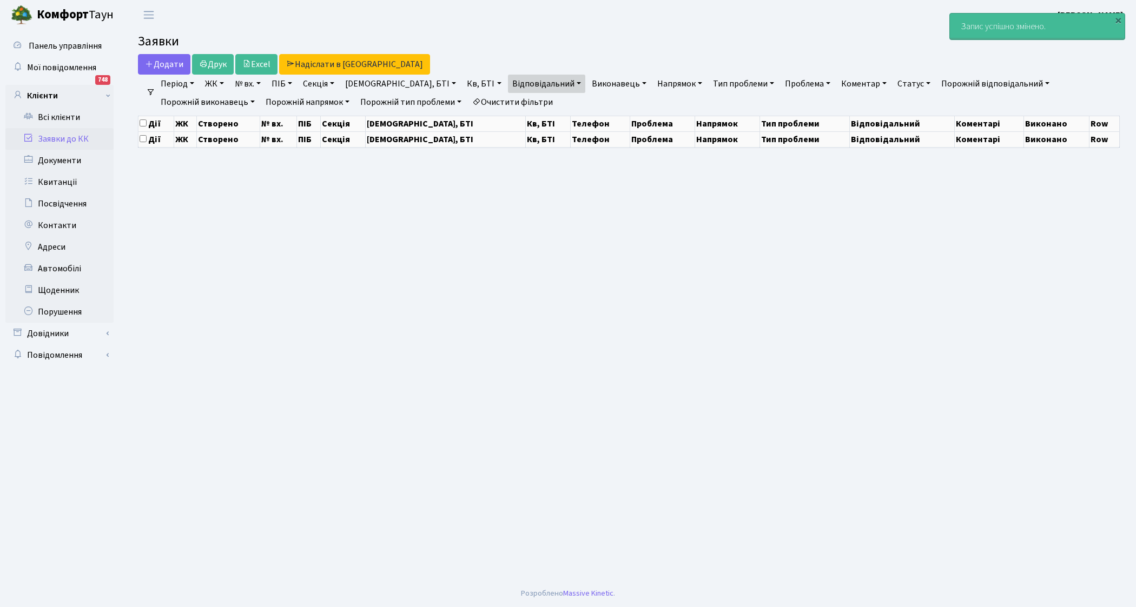
select select "25"
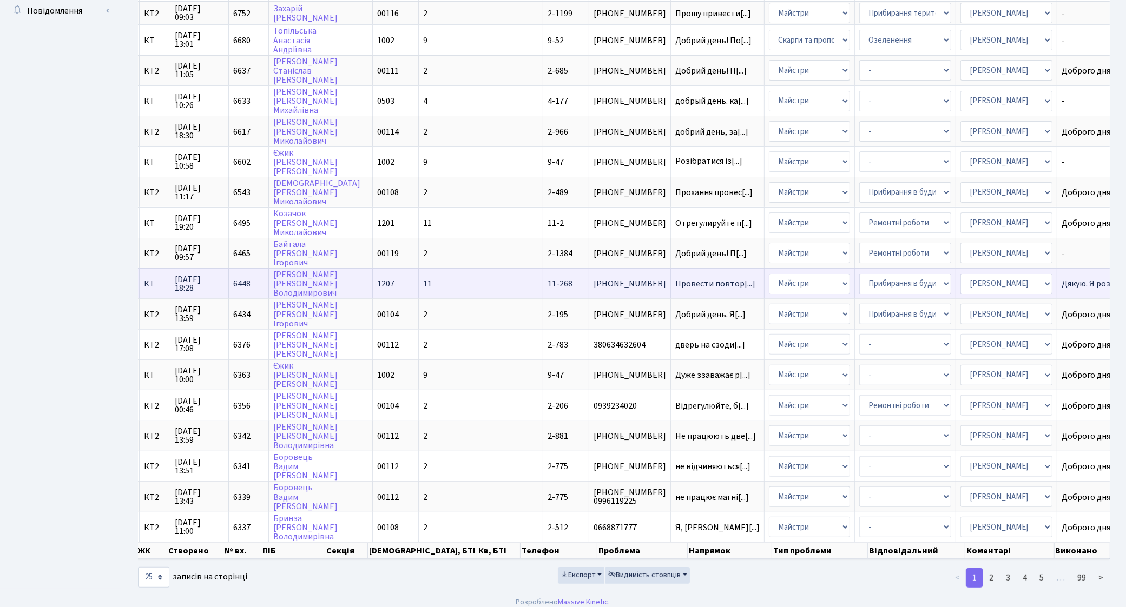
scroll to position [347, 0]
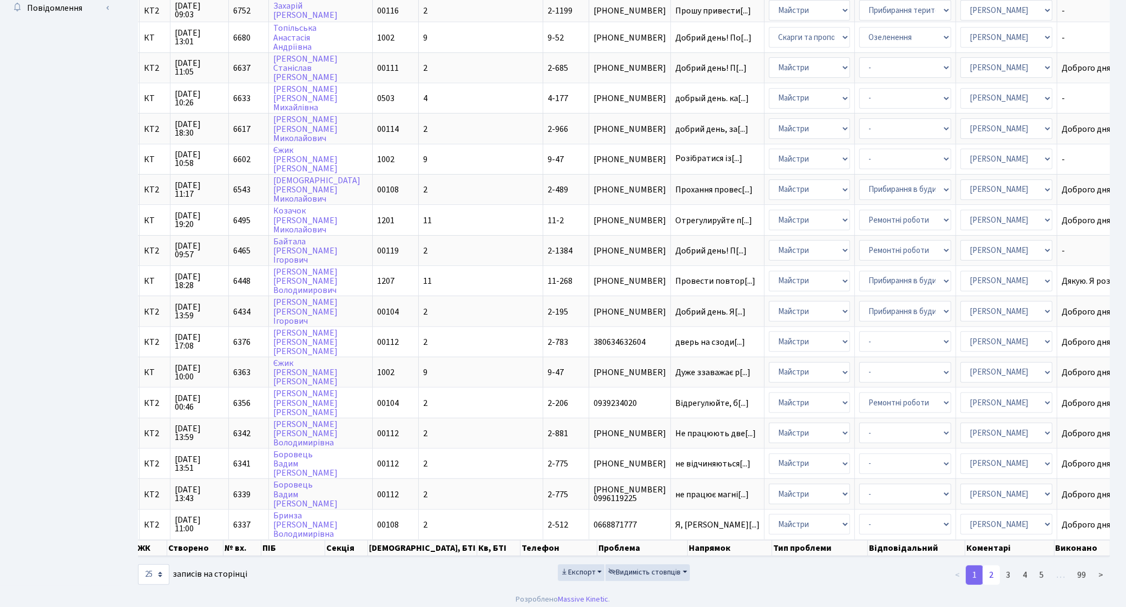
click at [993, 570] on link "2" at bounding box center [990, 575] width 17 height 19
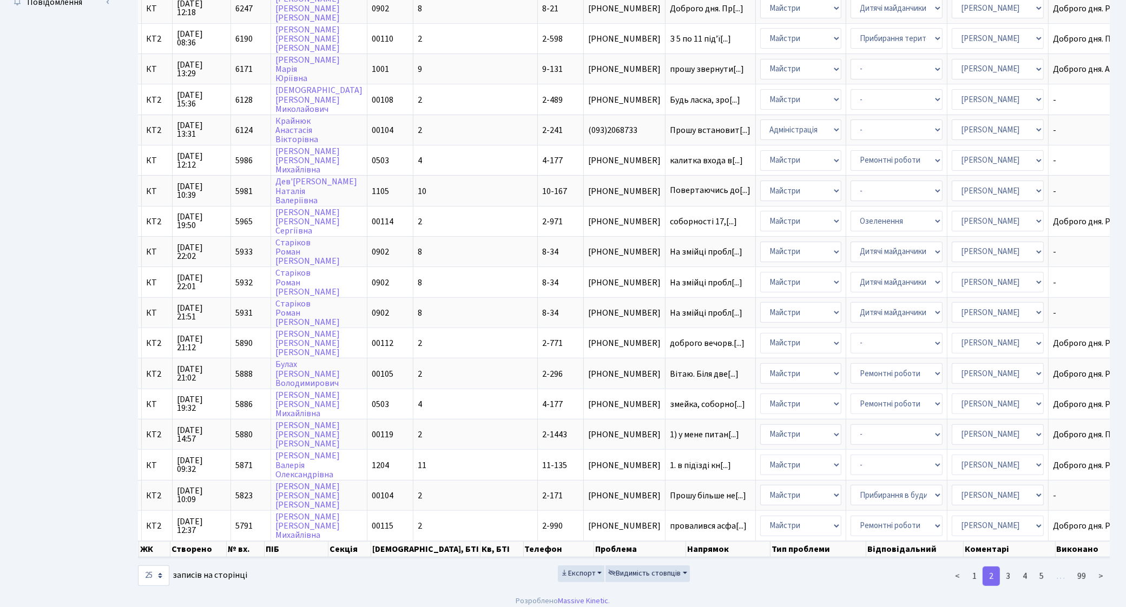
scroll to position [0, 0]
click at [1008, 570] on link "3" at bounding box center [1007, 576] width 17 height 19
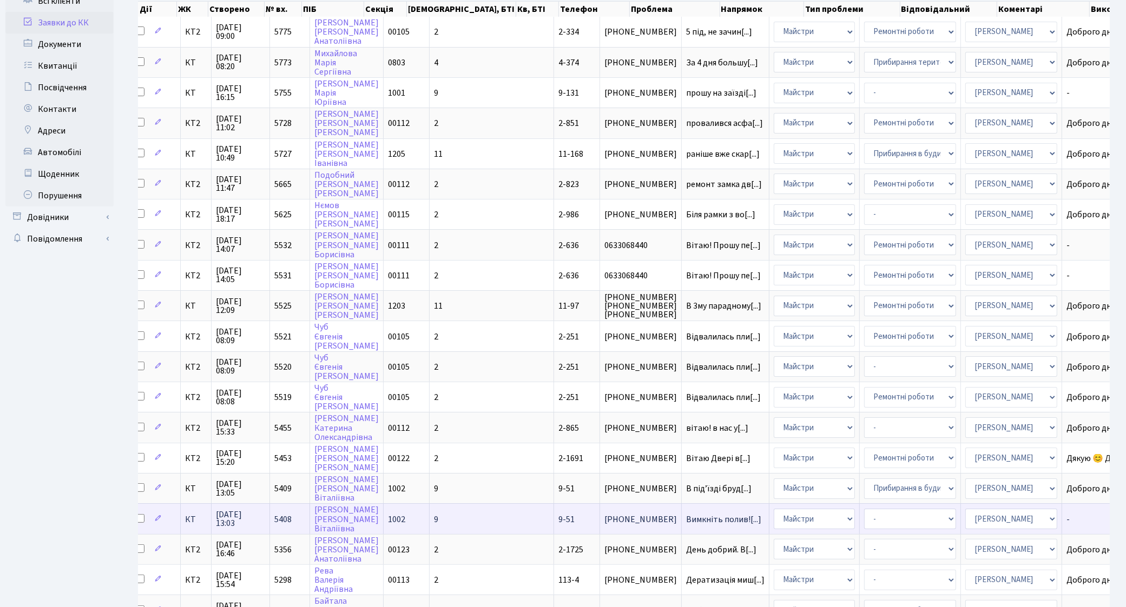
scroll to position [93, 0]
